Goal: Task Accomplishment & Management: Manage account settings

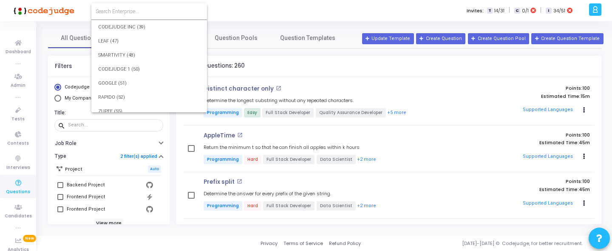
click at [147, 12] on input at bounding box center [149, 12] width 107 height 8
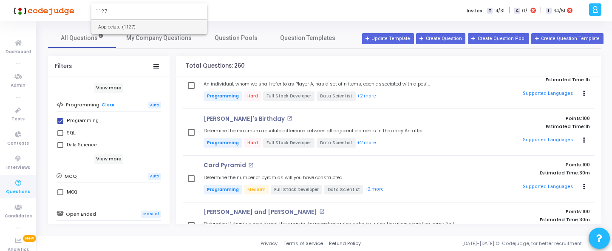
type input "1127"
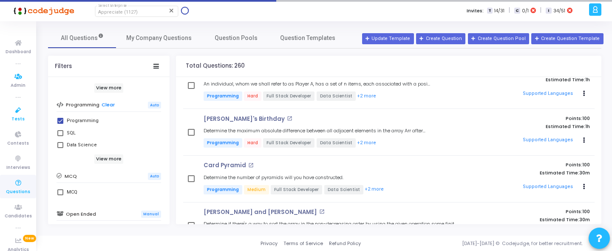
click at [20, 117] on span "Tests" at bounding box center [17, 119] width 13 height 7
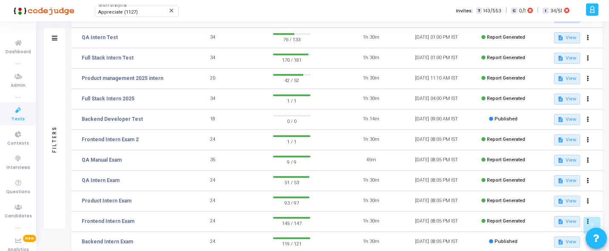
scroll to position [156, 0]
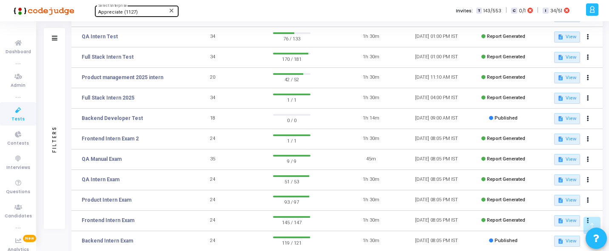
click at [136, 14] on div "Appreciate (1127)" at bounding box center [132, 12] width 69 height 5
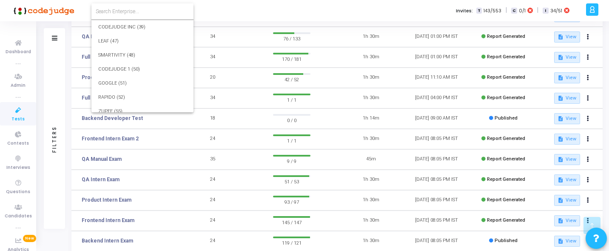
scroll to position [13524, 0]
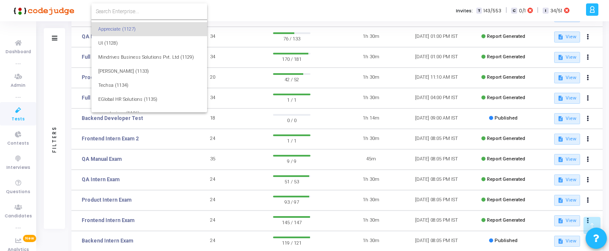
click at [145, 13] on input at bounding box center [149, 12] width 107 height 8
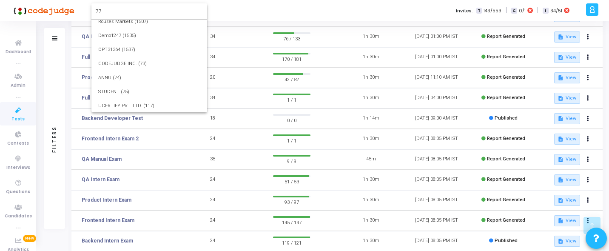
scroll to position [0, 0]
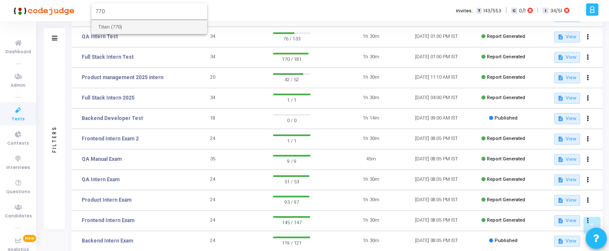
type input "770"
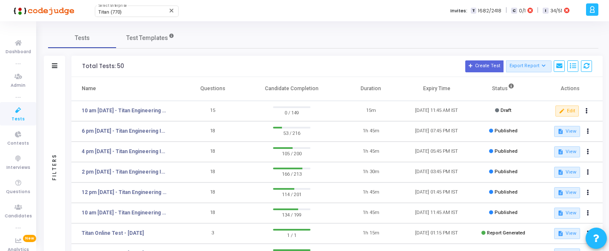
click at [122, 207] on td "10 am [DATE] - Titan Engineering Intern 2026" at bounding box center [125, 213] width 108 height 20
click at [122, 208] on td "10 am [DATE] - Titan Engineering Intern 2026" at bounding box center [125, 213] width 108 height 20
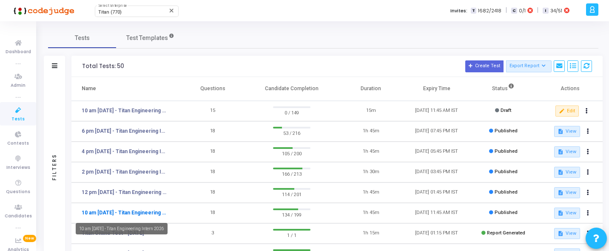
click at [119, 211] on link "10 am [DATE] - Titan Engineering Intern 2026" at bounding box center [124, 213] width 85 height 8
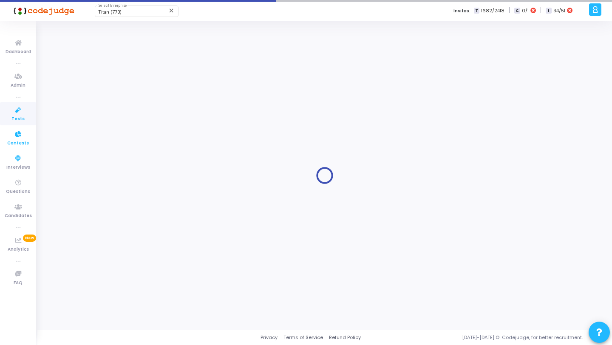
click at [32, 131] on link "Contests" at bounding box center [18, 137] width 36 height 23
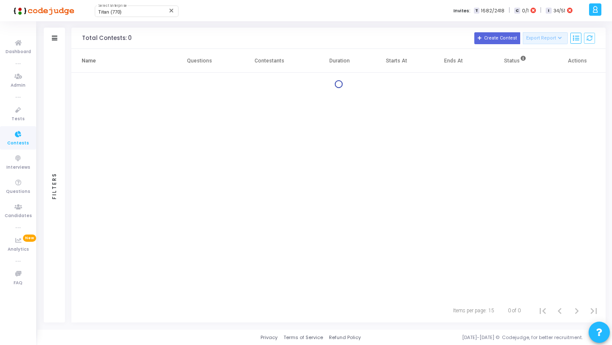
click at [8, 97] on li "true" at bounding box center [18, 97] width 36 height 9
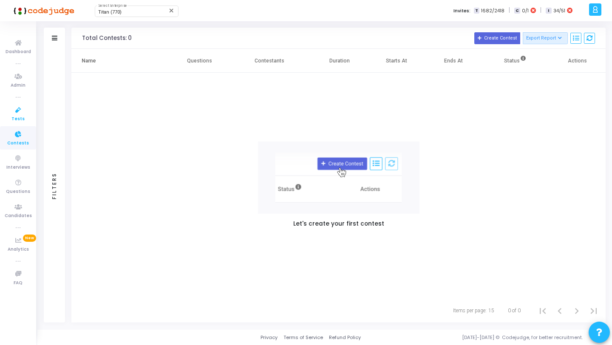
click at [11, 109] on icon at bounding box center [18, 110] width 18 height 11
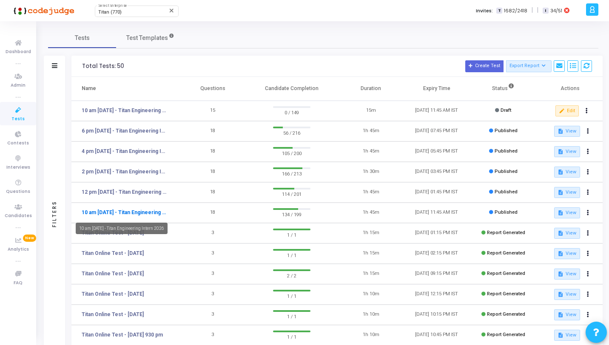
click at [125, 210] on link "10 am [DATE] - Titan Engineering Intern 2026" at bounding box center [124, 213] width 85 height 8
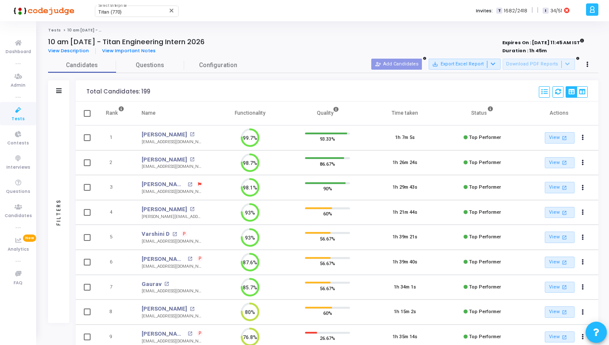
click at [62, 145] on div "Filters" at bounding box center [58, 213] width 21 height 222
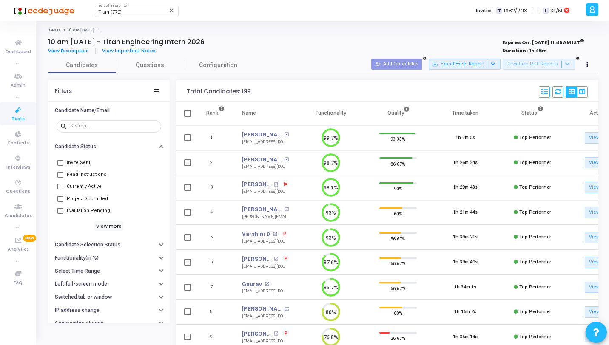
click at [87, 213] on span "Evaluation Pending" at bounding box center [88, 211] width 43 height 10
click at [60, 214] on input "Evaluation Pending" at bounding box center [60, 214] width 0 height 0
checkbox input "true"
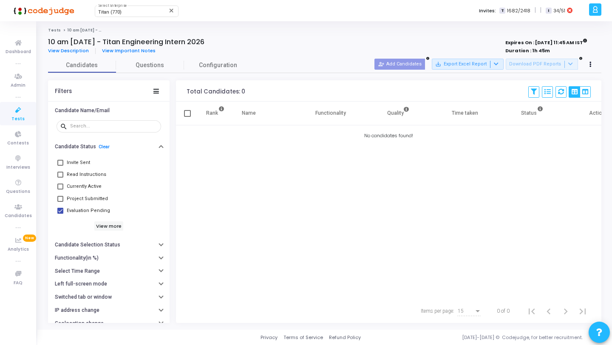
click at [22, 120] on span "Tests" at bounding box center [17, 119] width 13 height 7
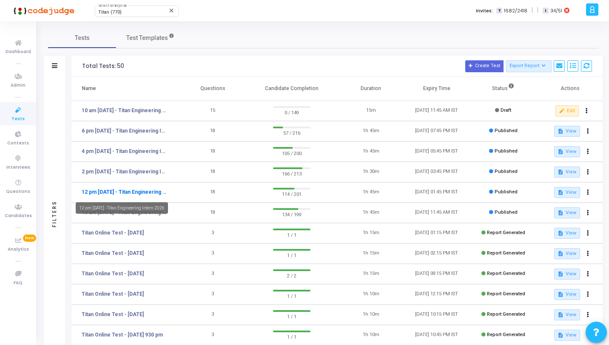
click at [123, 193] on link "12 pm [DATE] - Titan Engineering Intern 2026" at bounding box center [124, 192] width 85 height 8
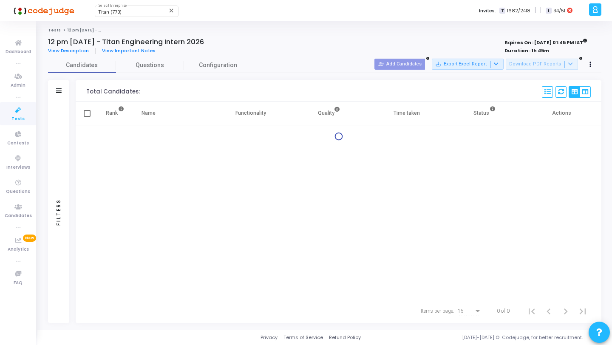
click at [64, 131] on div "Filters" at bounding box center [58, 213] width 21 height 222
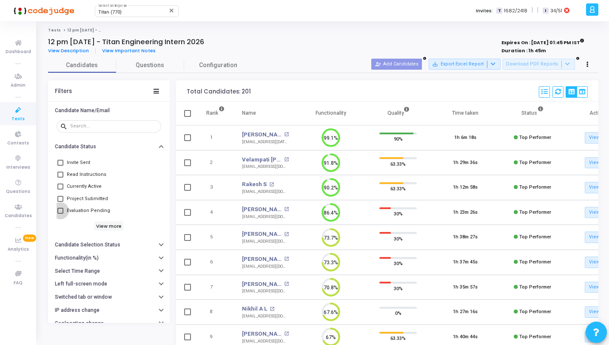
click at [82, 213] on span "Evaluation Pending" at bounding box center [88, 211] width 43 height 10
click at [60, 214] on input "Evaluation Pending" at bounding box center [60, 214] width 0 height 0
checkbox input "true"
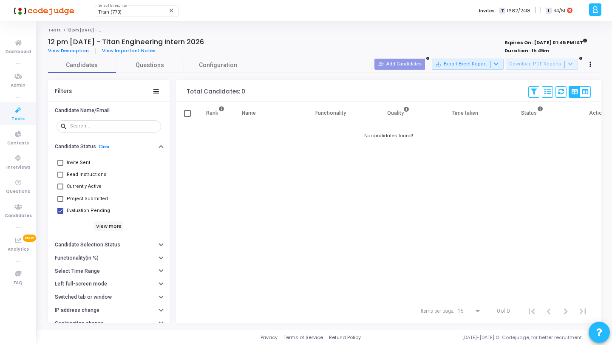
click at [15, 116] on span "Tests" at bounding box center [17, 119] width 13 height 7
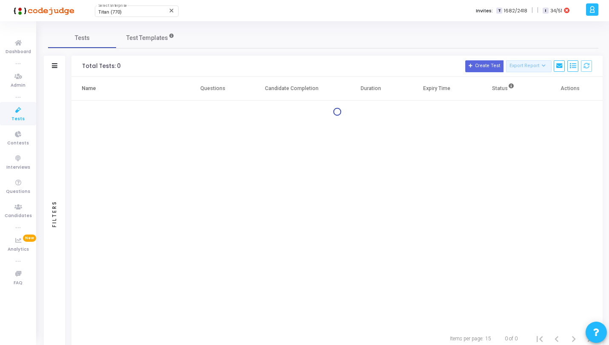
click at [28, 117] on link "Tests" at bounding box center [18, 113] width 36 height 23
drag, startPoint x: 15, startPoint y: 143, endPoint x: 15, endPoint y: 132, distance: 10.6
click at [15, 143] on span "Contests" at bounding box center [18, 143] width 22 height 7
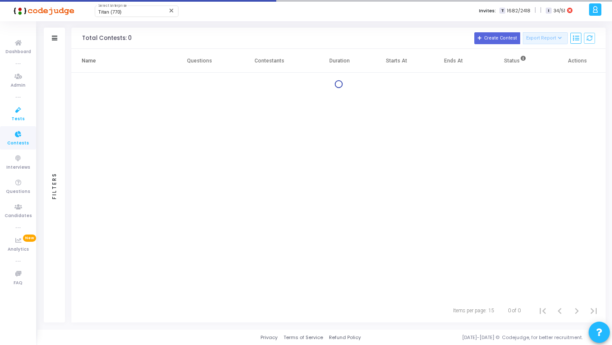
click at [21, 113] on icon at bounding box center [18, 110] width 18 height 11
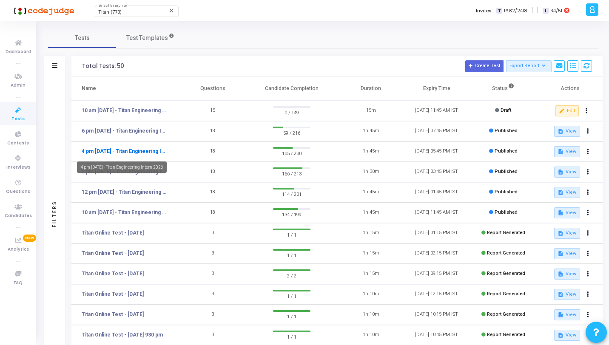
click at [160, 153] on link "4 pm [DATE] - Titan Engineering Intern 2026" at bounding box center [124, 152] width 85 height 8
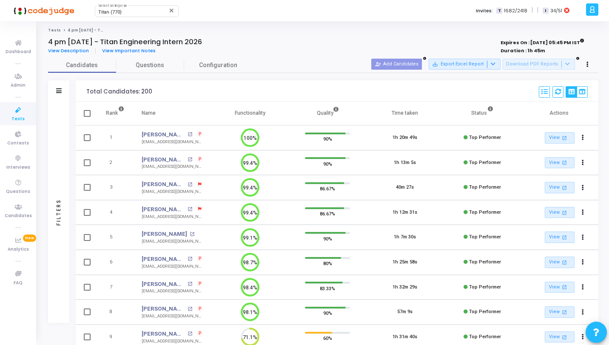
click at [64, 165] on div "Filters" at bounding box center [58, 213] width 21 height 222
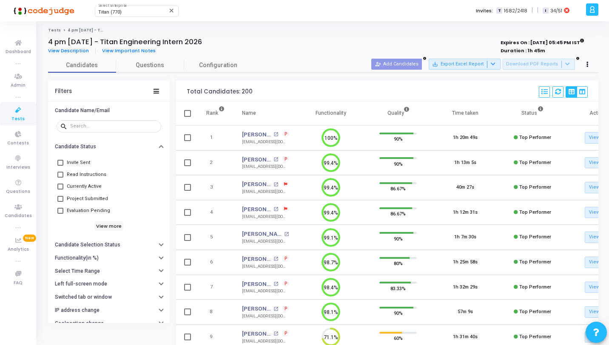
click at [91, 208] on span "Evaluation Pending" at bounding box center [88, 211] width 43 height 10
click at [60, 214] on input "Evaluation Pending" at bounding box center [60, 214] width 0 height 0
checkbox input "true"
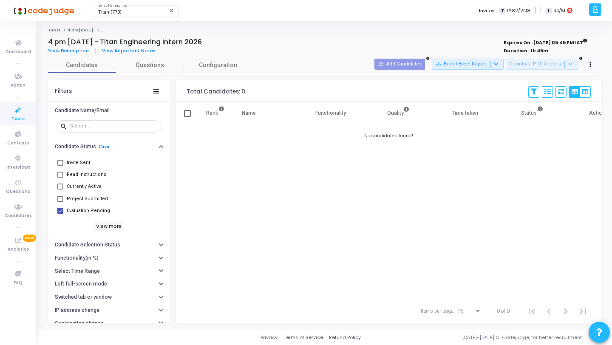
click at [20, 114] on icon at bounding box center [18, 110] width 18 height 11
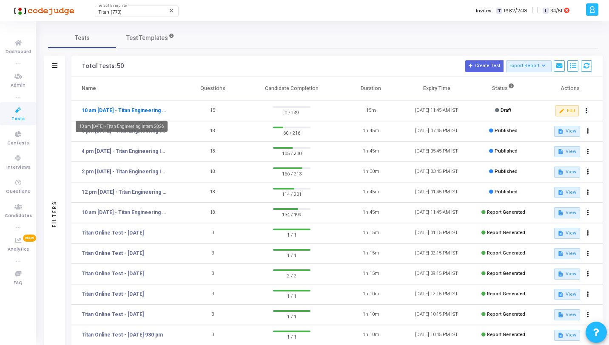
click at [131, 107] on link "10 am [DATE] - Titan Engineering Intern 2026" at bounding box center [124, 111] width 85 height 8
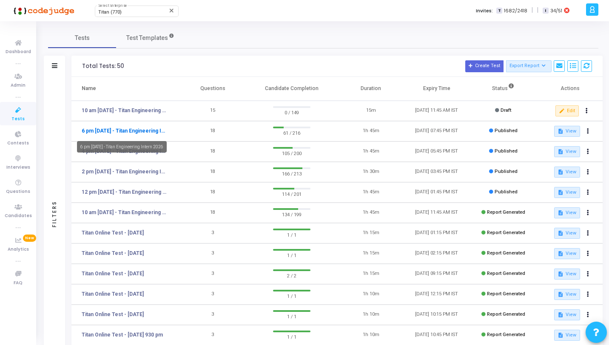
click at [116, 129] on link "6 pm [DATE] - Titan Engineering Intern 2026" at bounding box center [124, 131] width 85 height 8
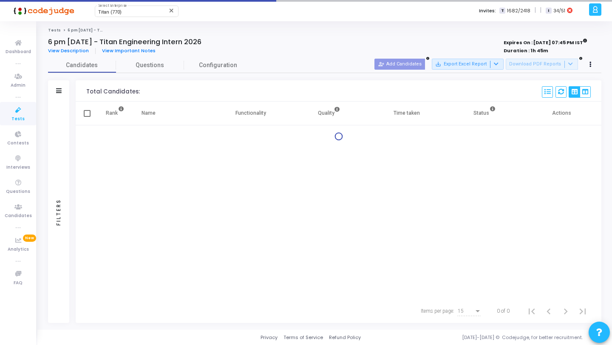
click at [52, 146] on div "Filters" at bounding box center [58, 213] width 21 height 222
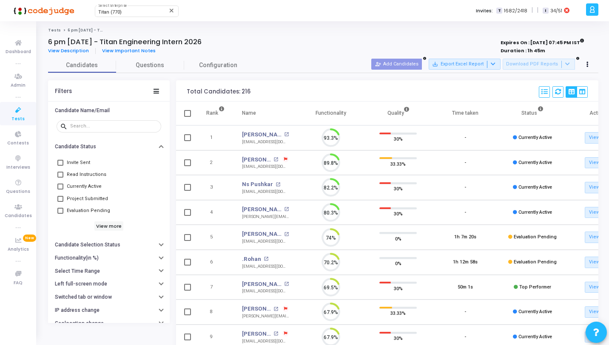
scroll to position [18, 22]
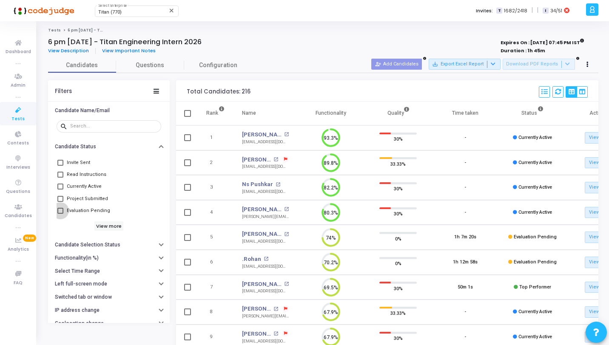
click at [96, 208] on span "Evaluation Pending" at bounding box center [88, 211] width 43 height 10
click at [60, 214] on input "Evaluation Pending" at bounding box center [60, 214] width 0 height 0
checkbox input "true"
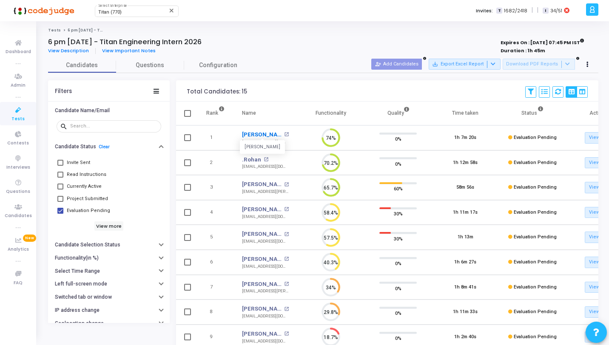
click at [258, 136] on link "[PERSON_NAME]" at bounding box center [262, 135] width 40 height 9
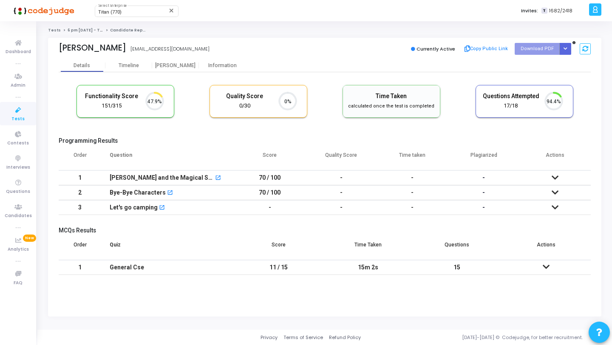
scroll to position [18, 22]
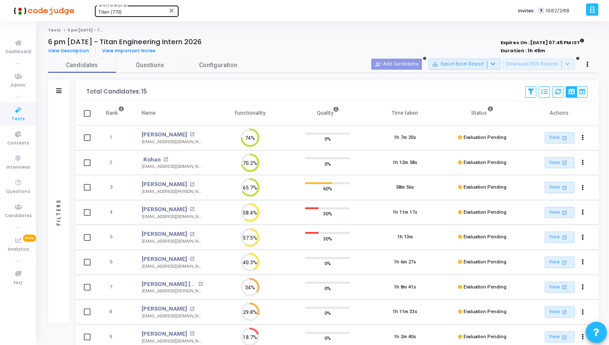
click at [130, 14] on div "Titan (770)" at bounding box center [132, 12] width 69 height 5
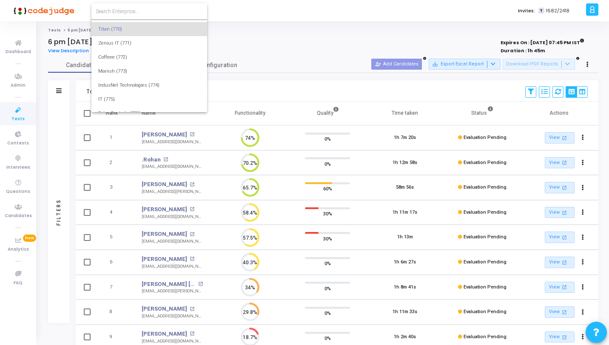
click at [137, 14] on input at bounding box center [149, 12] width 107 height 8
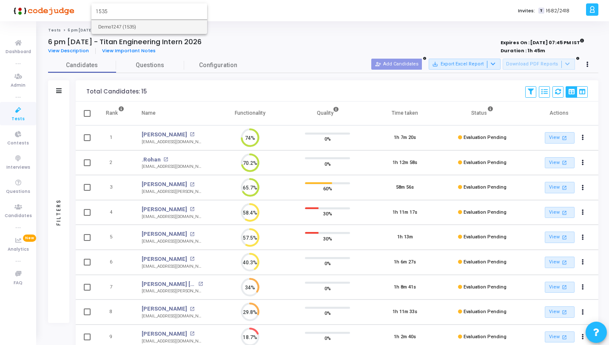
type input "1535"
click at [20, 111] on div at bounding box center [304, 172] width 609 height 345
click at [20, 111] on icon at bounding box center [18, 110] width 18 height 11
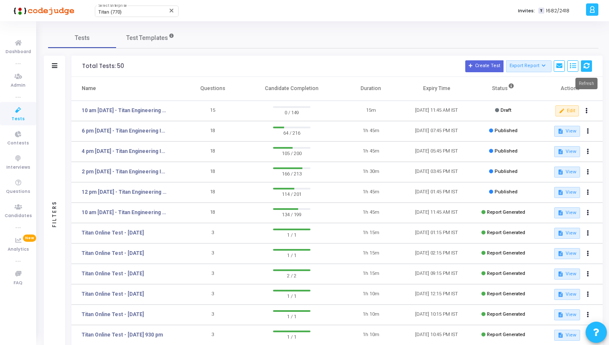
click at [582, 63] on button at bounding box center [586, 65] width 11 height 11
